Goal: Task Accomplishment & Management: Manage account settings

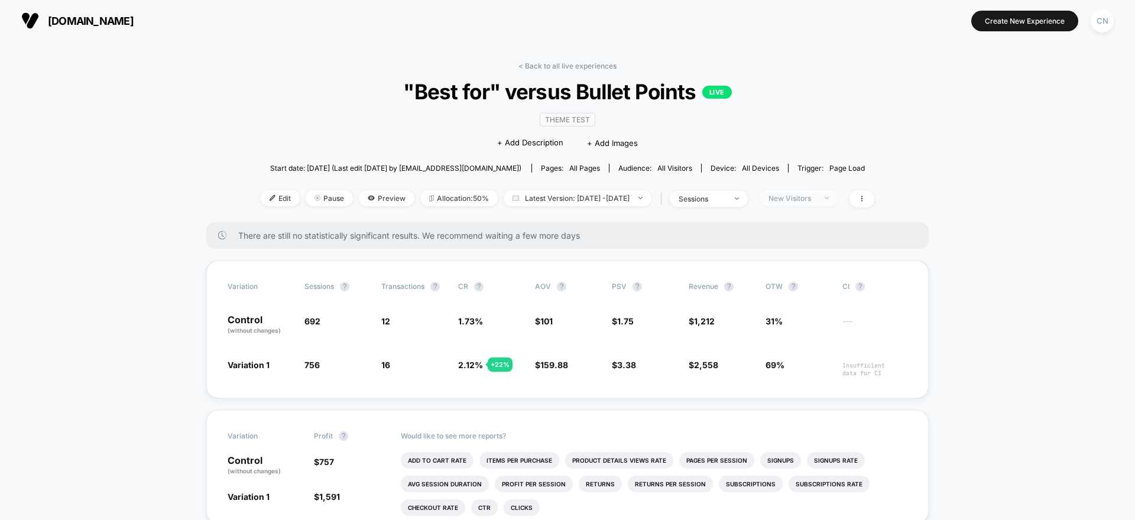
click at [816, 201] on div "New Visitors" at bounding box center [791, 198] width 47 height 9
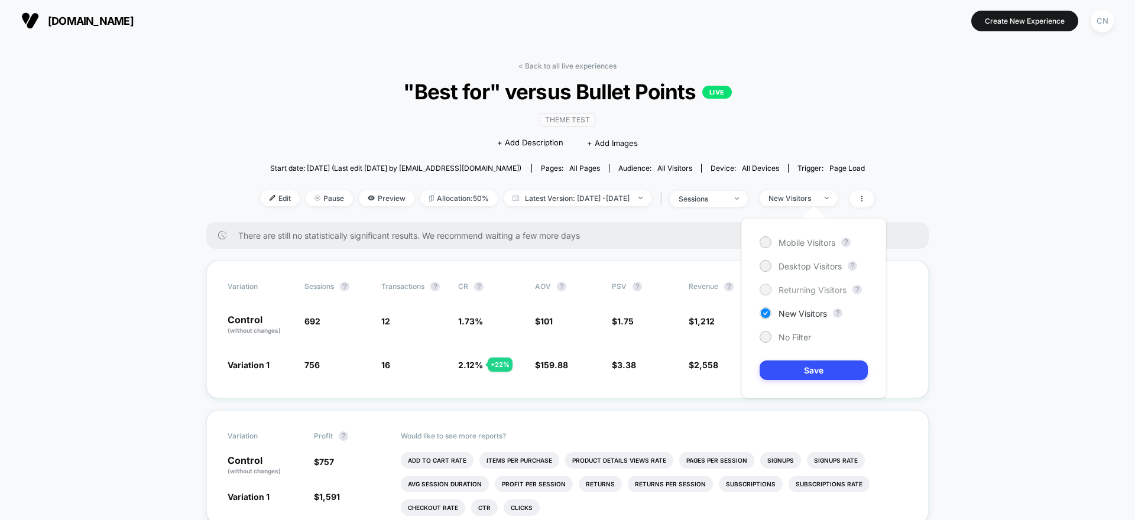
click at [794, 285] on span "Returning Visitors" at bounding box center [812, 290] width 68 height 10
click at [817, 374] on button "Save" at bounding box center [814, 371] width 108 height 20
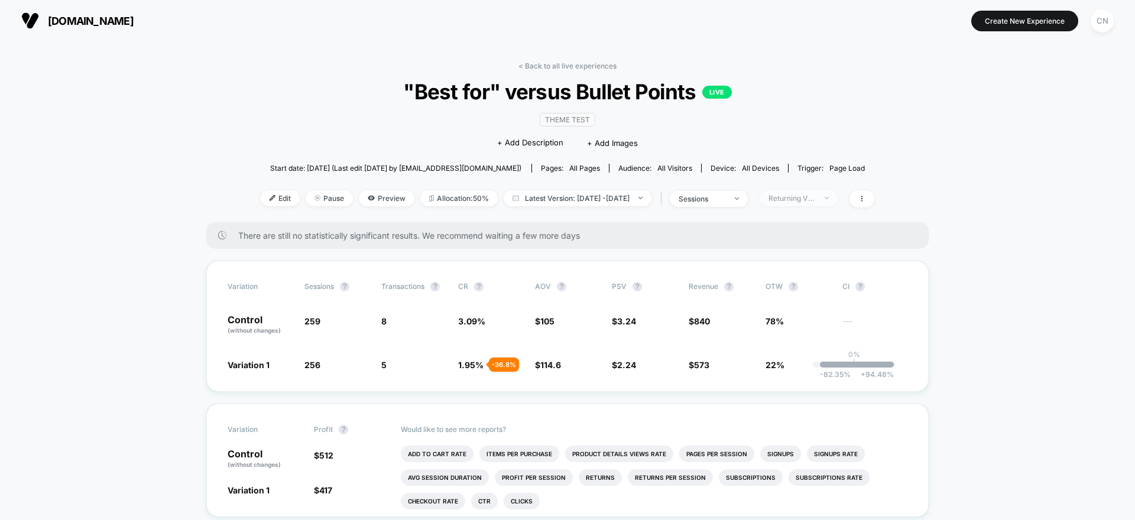
click at [816, 202] on div "Returning Visitors" at bounding box center [791, 198] width 47 height 9
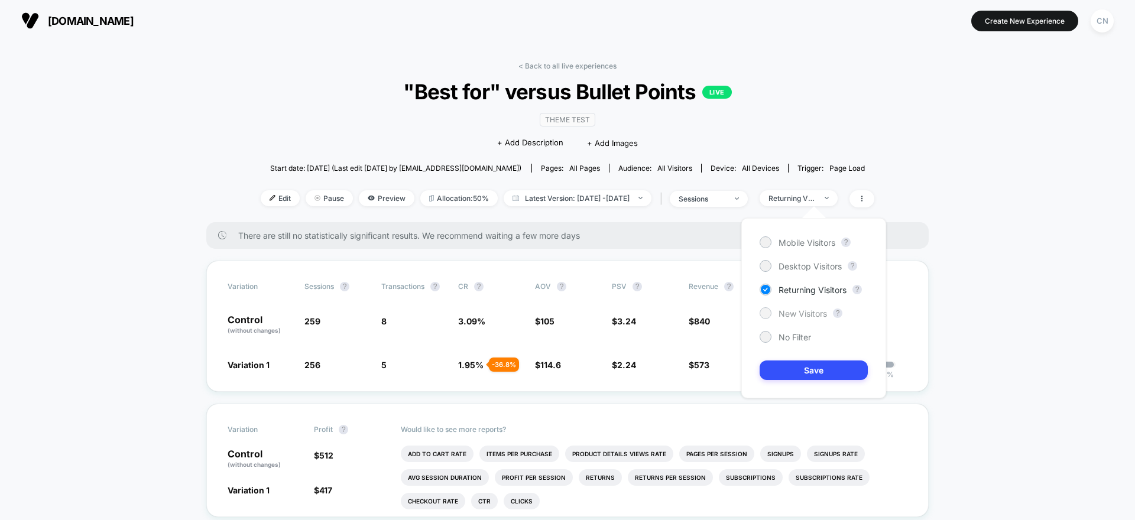
click at [795, 317] on span "New Visitors" at bounding box center [802, 314] width 48 height 10
click at [845, 368] on button "Save" at bounding box center [814, 371] width 108 height 20
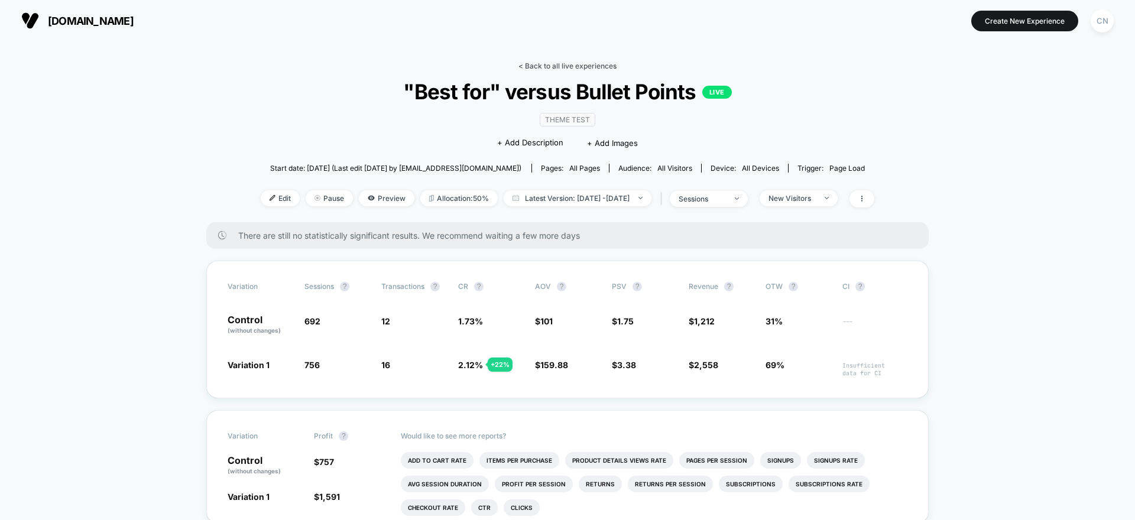
click at [523, 67] on link "< Back to all live experiences" at bounding box center [567, 65] width 98 height 9
